Goal: Transaction & Acquisition: Book appointment/travel/reservation

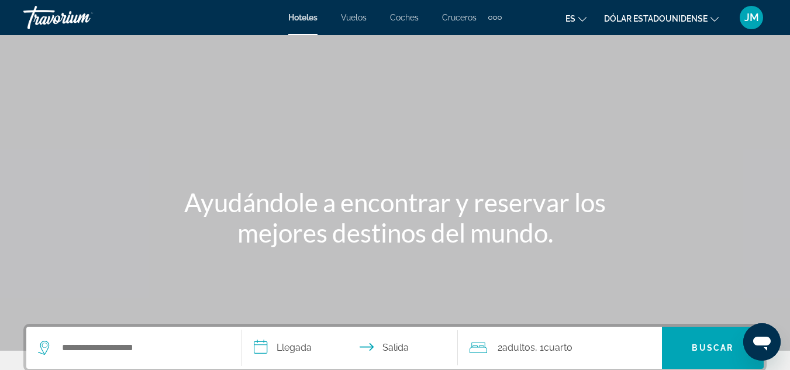
click at [359, 20] on font "Vuelos" at bounding box center [354, 17] width 26 height 9
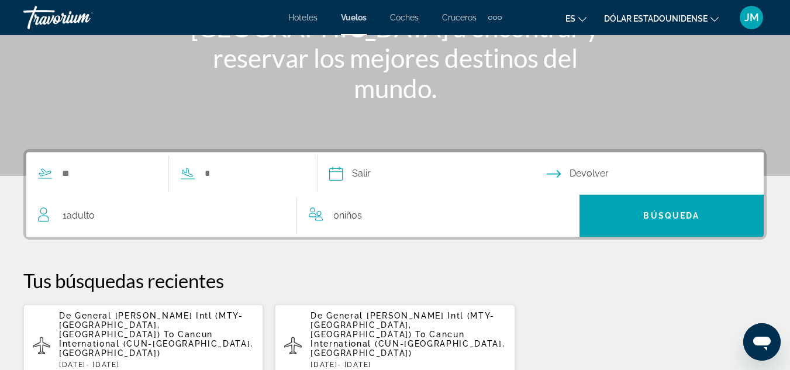
scroll to position [176, 0]
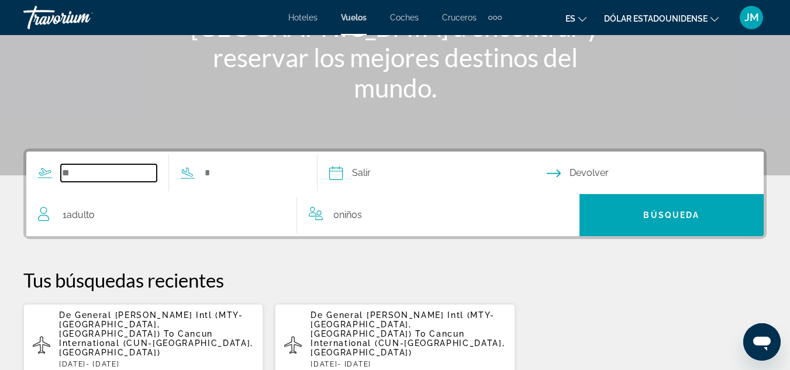
click at [116, 178] on input "Search widget" at bounding box center [109, 173] width 96 height 18
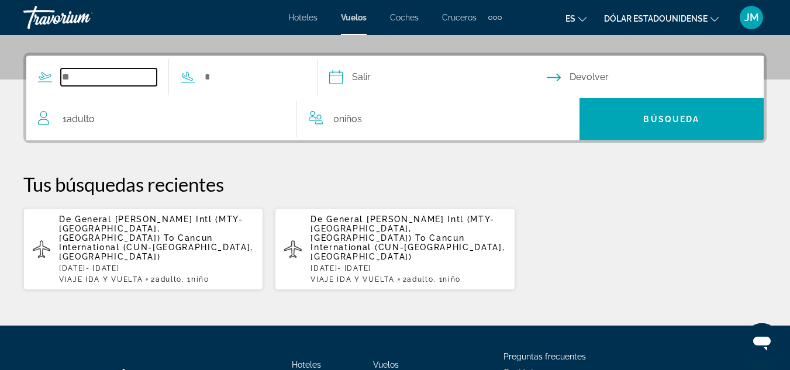
scroll to position [286, 0]
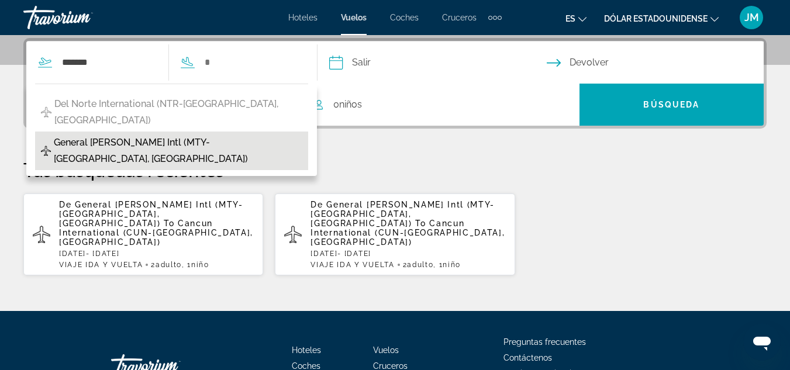
click at [181, 135] on span "General [PERSON_NAME] Intl (MTY-[GEOGRAPHIC_DATA], [GEOGRAPHIC_DATA])" at bounding box center [178, 151] width 249 height 33
type input "**********"
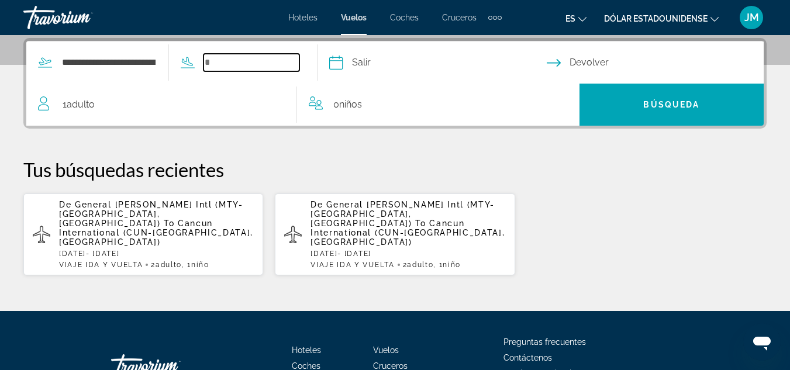
click at [240, 61] on input "Search widget" at bounding box center [252, 63] width 96 height 18
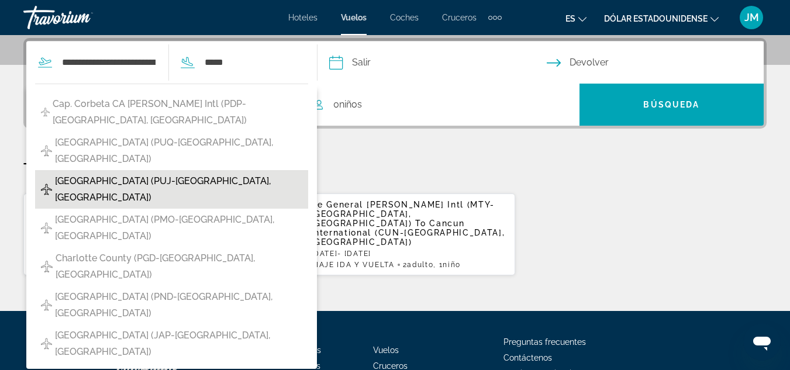
click at [235, 173] on span "[GEOGRAPHIC_DATA] (PUJ-[GEOGRAPHIC_DATA], [GEOGRAPHIC_DATA])" at bounding box center [178, 189] width 247 height 33
type input "**********"
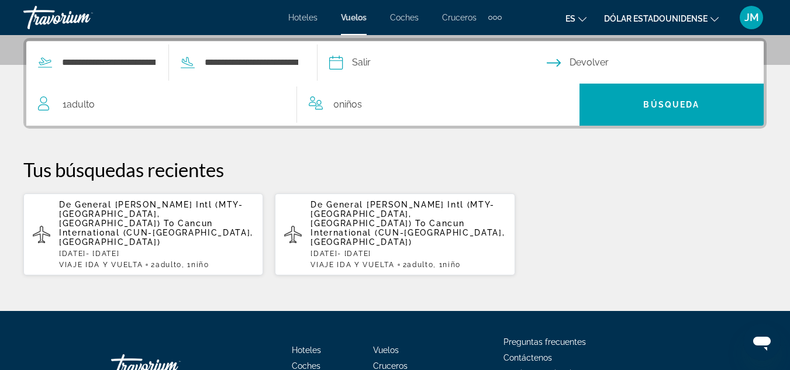
click at [412, 65] on input "Depart date" at bounding box center [437, 65] width 222 height 46
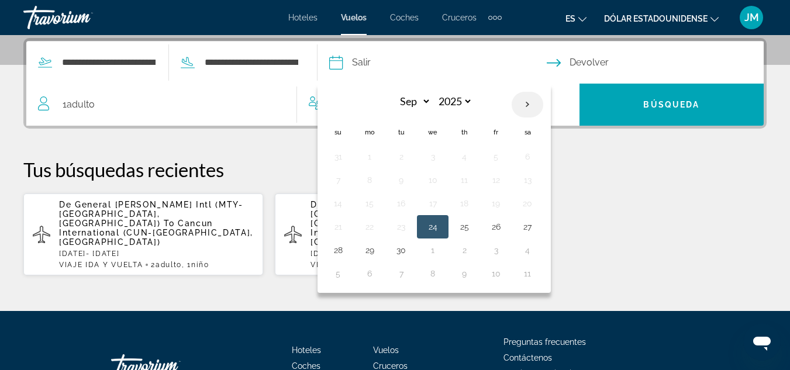
click at [543, 105] on th "Next month" at bounding box center [528, 105] width 32 height 26
select select "*"
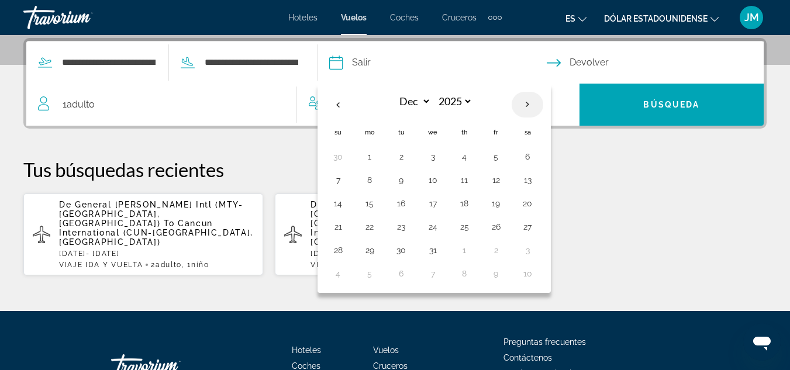
select select "****"
click at [543, 105] on th "Next month" at bounding box center [528, 105] width 32 height 26
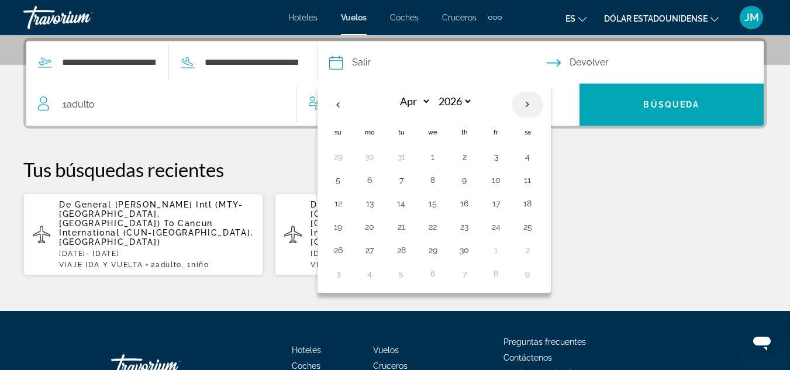
select select "*"
click at [348, 206] on button "10" at bounding box center [338, 203] width 19 height 16
type input "**********"
select select "*"
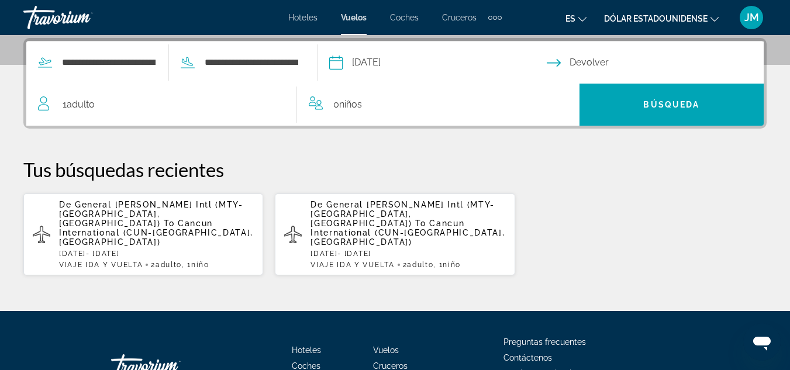
click at [564, 60] on input "Return date" at bounding box center [658, 65] width 222 height 46
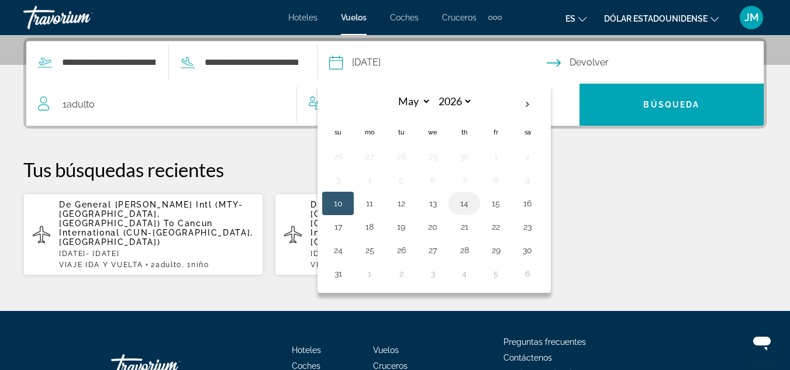
click at [474, 202] on button "14" at bounding box center [464, 203] width 19 height 16
type input "**********"
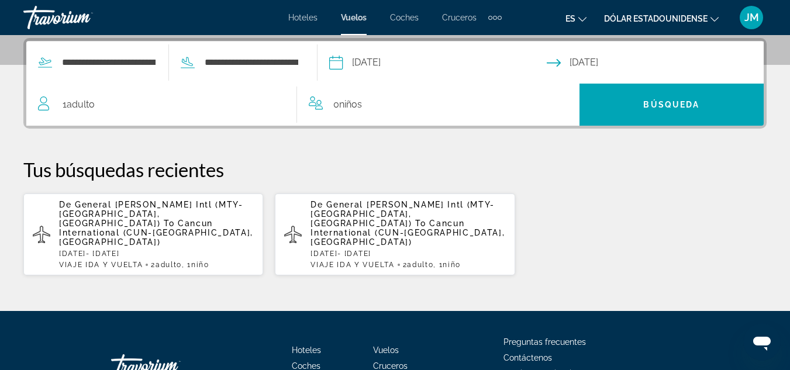
click at [194, 106] on div "1 Adulto Adulto" at bounding box center [167, 105] width 259 height 16
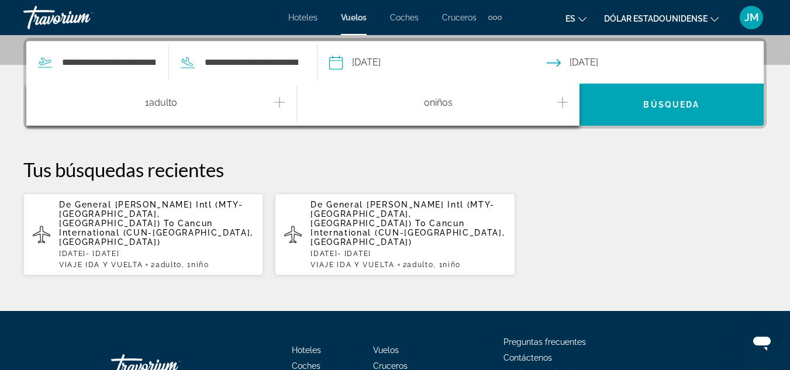
click at [277, 99] on icon "Increment adults" at bounding box center [279, 102] width 11 height 14
click at [558, 101] on icon "Increment children" at bounding box center [563, 102] width 11 height 14
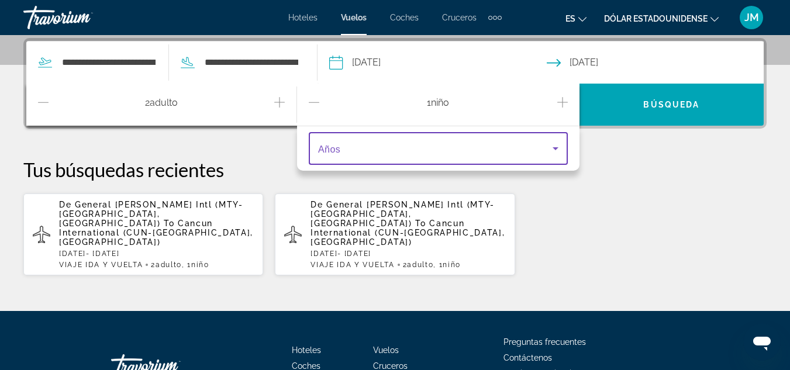
click at [553, 147] on icon "Travelers: 2 adults, 1 child" at bounding box center [556, 148] width 6 height 3
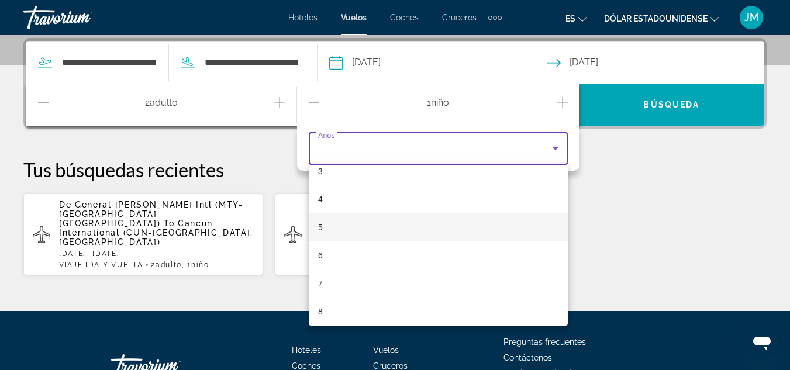
scroll to position [117, 0]
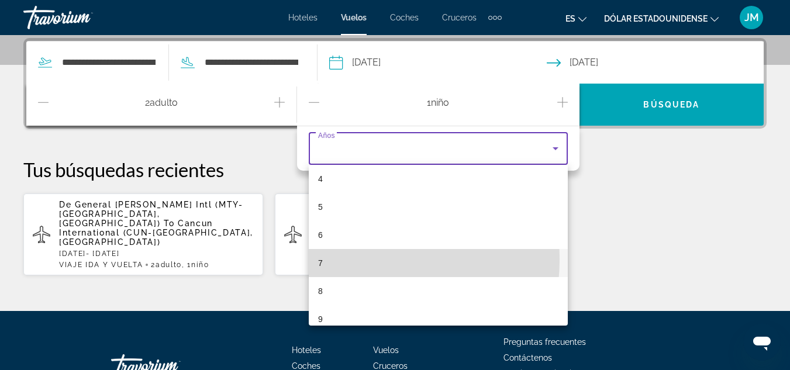
click at [335, 259] on mat-option "7" at bounding box center [438, 263] width 259 height 28
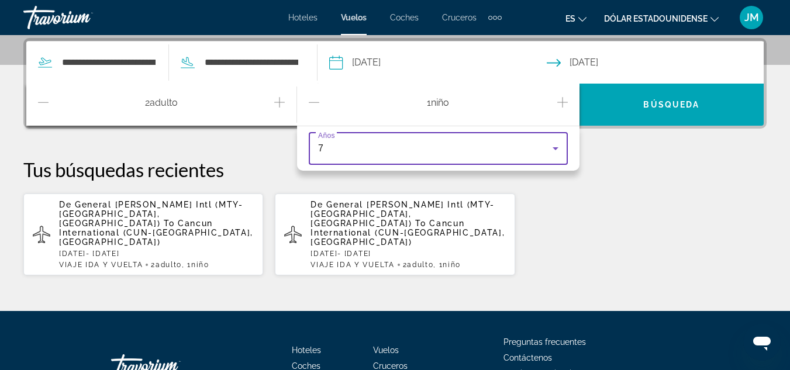
click at [561, 214] on div "De General [PERSON_NAME] Intl (MTY-[GEOGRAPHIC_DATA], [GEOGRAPHIC_DATA]) To [GE…" at bounding box center [395, 234] width 744 height 83
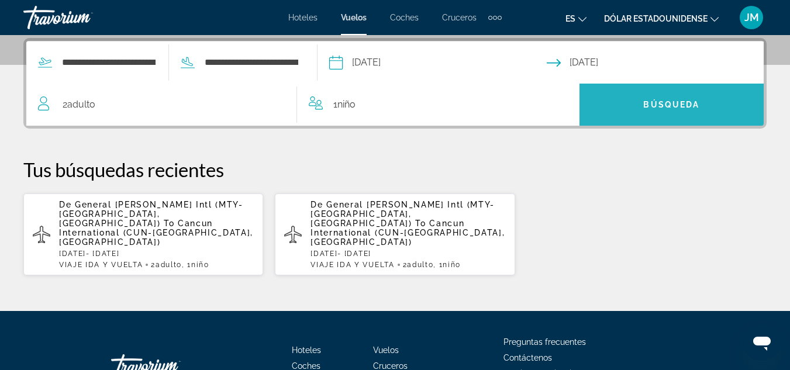
click at [648, 104] on span "Búsqueda" at bounding box center [672, 104] width 56 height 9
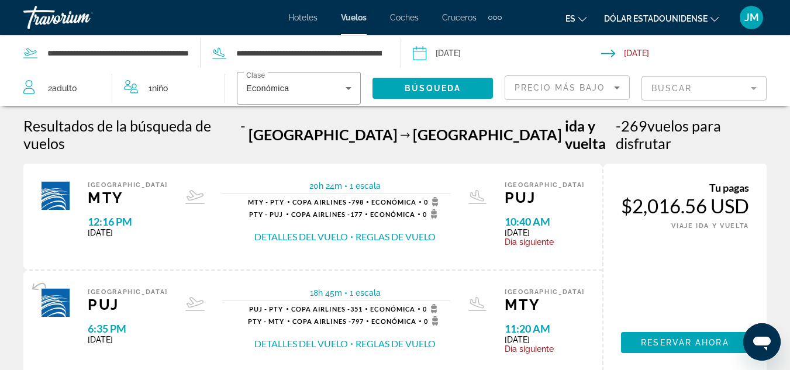
click at [713, 18] on icon "Cambiar moneda" at bounding box center [715, 19] width 8 height 8
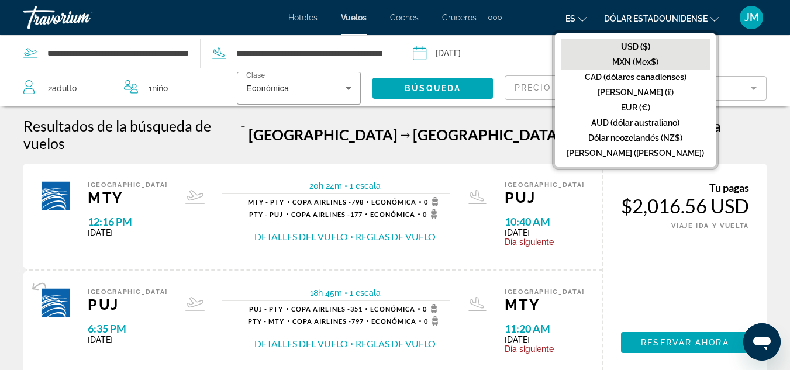
click at [683, 60] on button "MXN (Mex$)" at bounding box center [635, 61] width 149 height 15
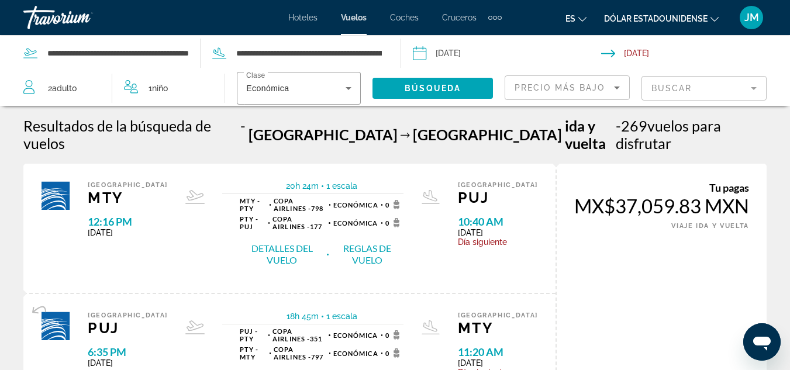
click at [318, 242] on button "Detalles del vuelo" at bounding box center [282, 254] width 84 height 25
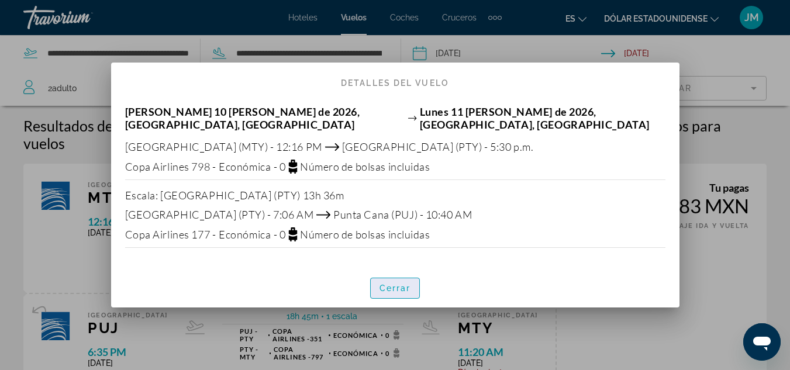
click at [398, 287] on font "Cerrar" at bounding box center [396, 288] width 32 height 9
